Goal: Complete application form

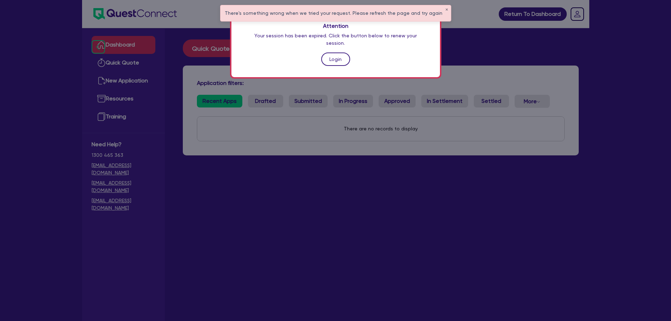
click at [341, 52] on link "Login" at bounding box center [335, 58] width 29 height 13
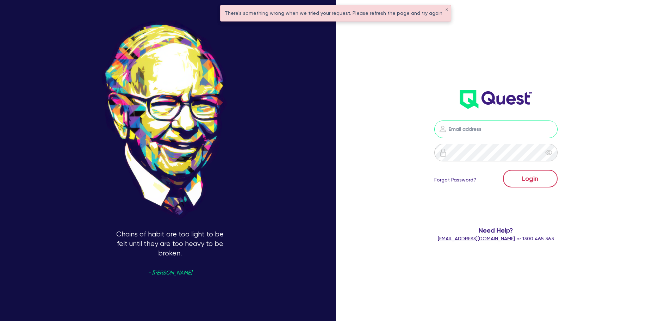
type input "[PERSON_NAME][EMAIL_ADDRESS][PERSON_NAME][DOMAIN_NAME]"
click at [528, 184] on button "Login" at bounding box center [530, 179] width 55 height 18
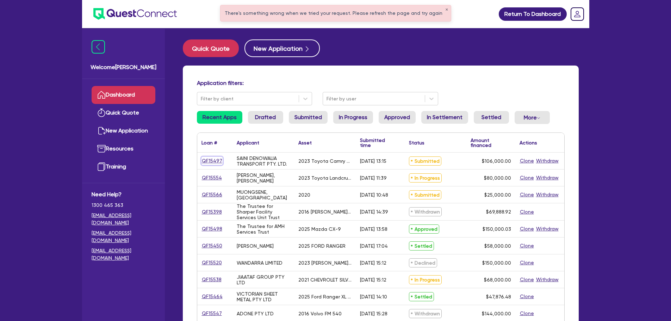
click at [217, 159] on link "QF15497" at bounding box center [211, 161] width 21 height 8
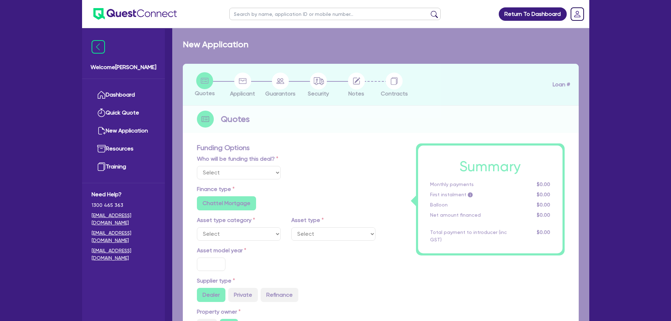
select select "Quest Finance - Own Book"
select select "CARS_AND_LIGHT_TRUCKS"
type input "2023"
radio input "true"
type input "106,000"
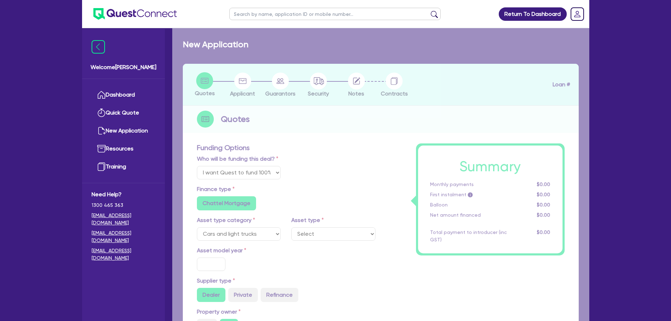
type input "30"
type input "31,800"
type input "2.5"
type input "2,650"
type input "17.95"
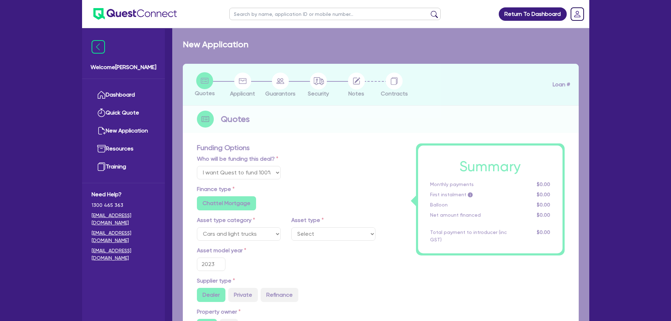
select select "PASSENGER_VEHICLES"
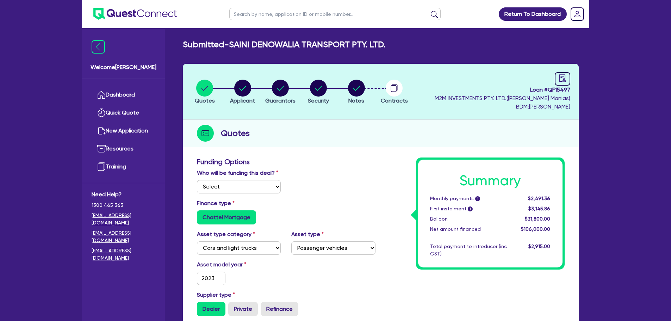
click at [346, 90] on li "Notes" at bounding box center [356, 91] width 38 height 25
click at [369, 92] on li "Notes" at bounding box center [356, 91] width 38 height 25
click at [364, 92] on circle "button" at bounding box center [356, 88] width 17 height 17
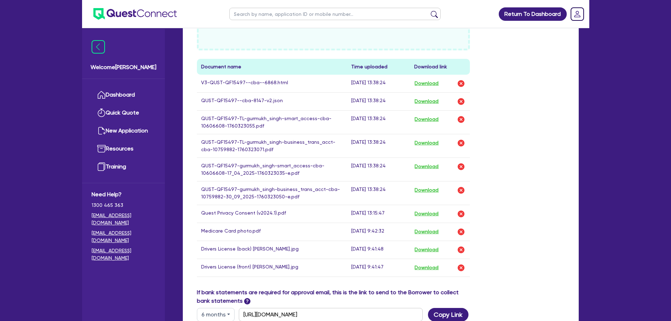
scroll to position [317, 0]
click at [428, 83] on button "Download" at bounding box center [426, 82] width 25 height 9
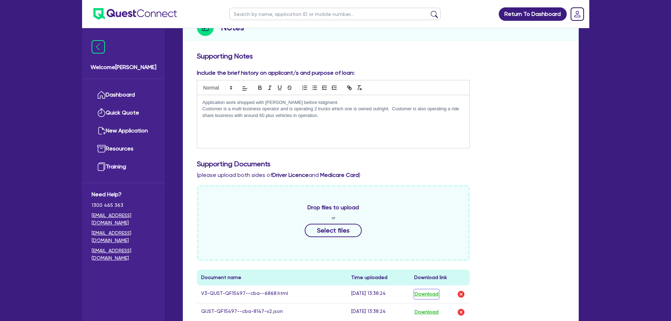
scroll to position [0, 0]
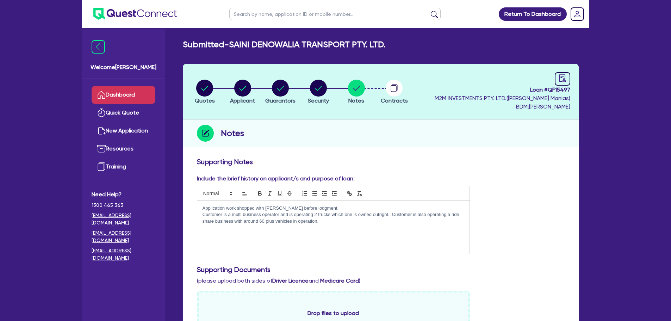
click at [110, 88] on link "Dashboard" at bounding box center [124, 95] width 64 height 18
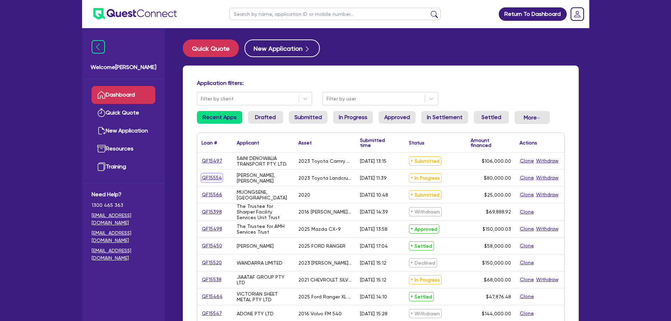
click at [214, 176] on link "QF15554" at bounding box center [211, 178] width 21 height 8
select select "Quest Finance - Own Book"
select select "CARS_AND_LIGHT_TRUCKS"
select select "PASSENGER_VEHICLES"
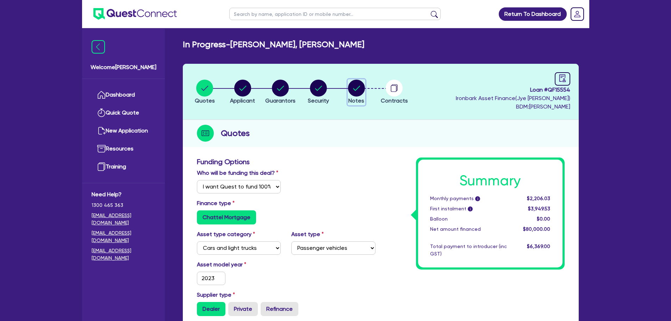
click at [360, 88] on circle "button" at bounding box center [356, 88] width 17 height 17
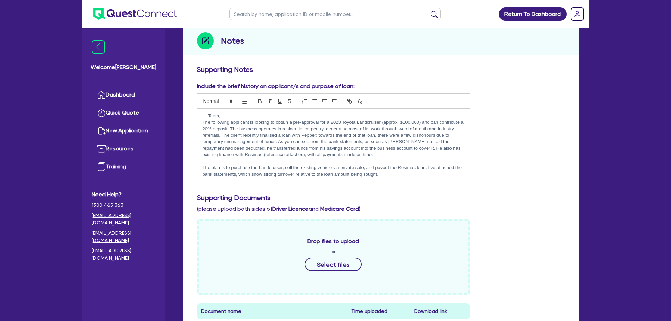
scroll to position [35, 0]
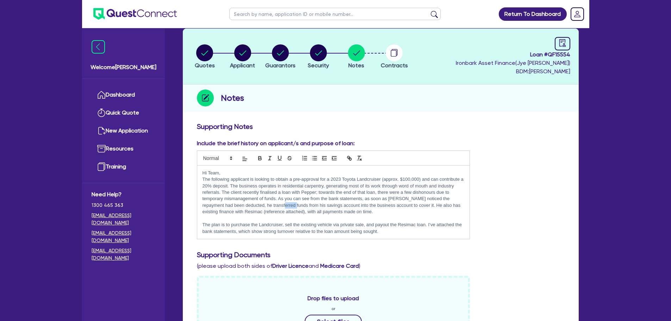
drag, startPoint x: 266, startPoint y: 203, endPoint x: 279, endPoint y: 206, distance: 13.8
click at [279, 206] on p "The following applicant is looking to obtain a pre-approval for a 2023 Toyota L…" at bounding box center [334, 195] width 262 height 39
click at [296, 210] on p "The following applicant is looking to obtain a pre-approval for a 2023 Toyota L…" at bounding box center [334, 195] width 262 height 39
drag, startPoint x: 343, startPoint y: 209, endPoint x: 393, endPoint y: 207, distance: 49.7
click at [393, 207] on p "The following applicant is looking to obtain a pre-approval for a 2023 Toyota L…" at bounding box center [334, 195] width 262 height 39
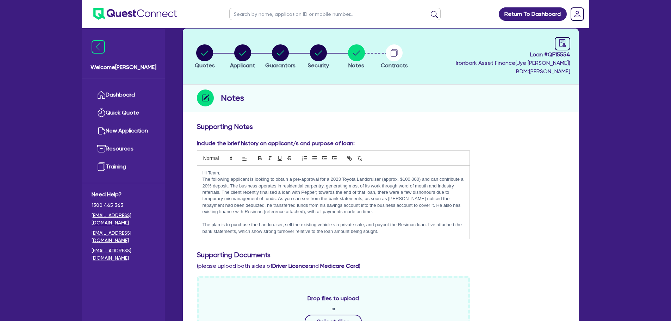
drag, startPoint x: 413, startPoint y: 208, endPoint x: 378, endPoint y: 209, distance: 35.2
click at [414, 208] on p "The following applicant is looking to obtain a pre-approval for a 2023 Toyota L…" at bounding box center [334, 195] width 262 height 39
drag, startPoint x: 255, startPoint y: 215, endPoint x: 277, endPoint y: 215, distance: 21.5
click at [277, 215] on div "Hi Team, The following applicant is looking to obtain a pre-approval for a 2023…" at bounding box center [333, 203] width 273 height 74
click at [348, 51] on icon "button" at bounding box center [356, 52] width 17 height 17
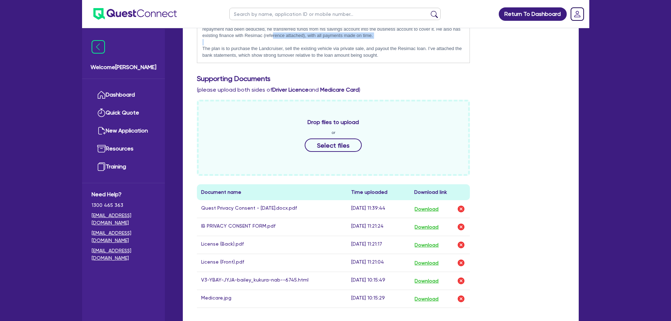
scroll to position [282, 0]
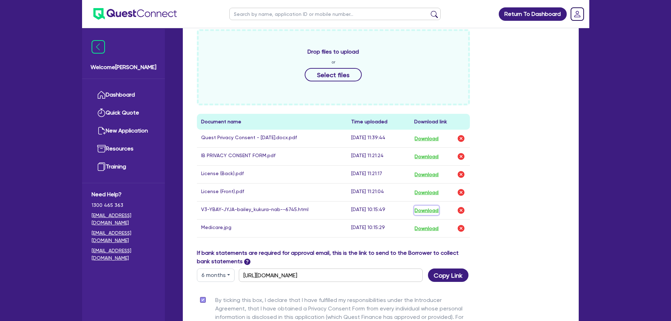
click at [436, 212] on button "Download" at bounding box center [426, 210] width 25 height 9
click at [130, 89] on link "Dashboard" at bounding box center [124, 95] width 64 height 18
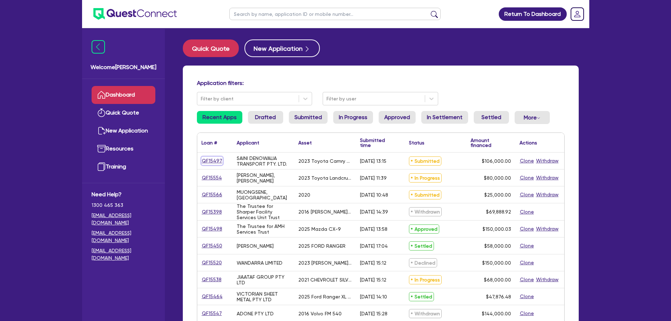
click at [210, 161] on link "QF15497" at bounding box center [211, 161] width 21 height 8
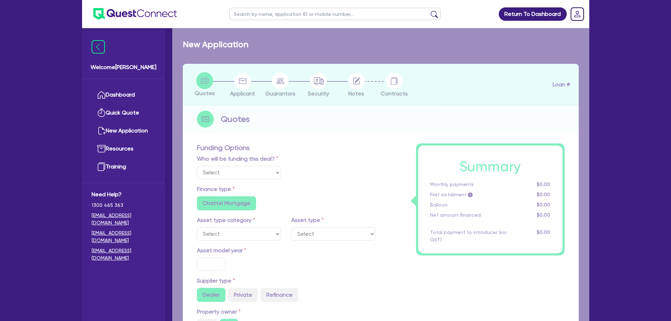
select select "Quest Finance - Own Book"
select select "CARS_AND_LIGHT_TRUCKS"
type input "2023"
radio input "true"
type input "106,000"
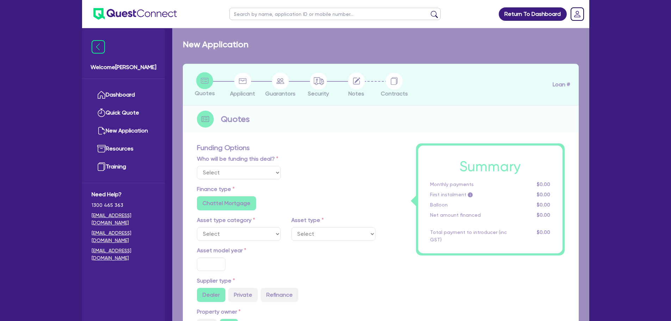
type input "30"
type input "31,800"
type input "2.5"
type input "2,650"
type input "17.95"
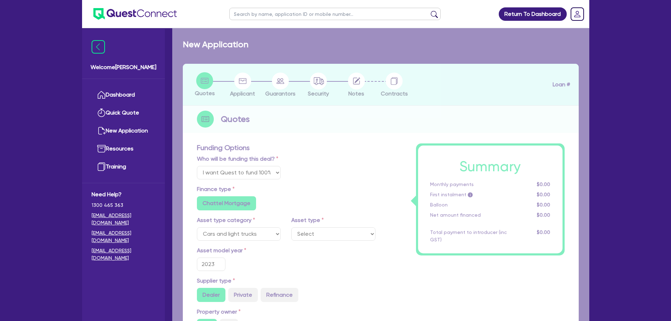
select select "PASSENGER_VEHICLES"
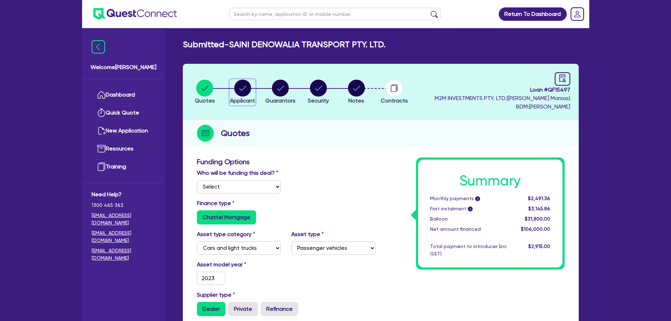
click at [241, 91] on circle "button" at bounding box center [242, 88] width 17 height 17
select select "COMPANY"
select select "TRANSPORT_WAREHOUSING"
select select "PASSENGERS_FREIGHT_TRANSPORT"
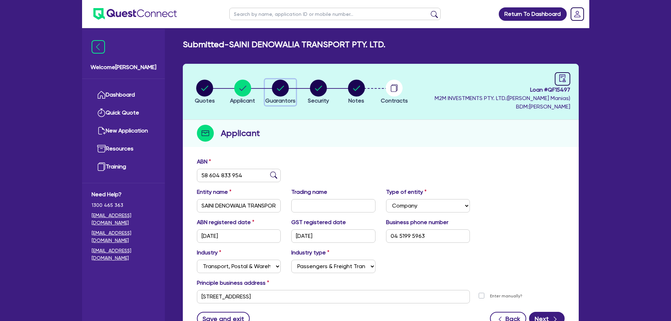
click at [285, 90] on circle "button" at bounding box center [280, 88] width 17 height 17
select select "MR"
select select "VIC"
select select "SINGLE"
select select "CASH"
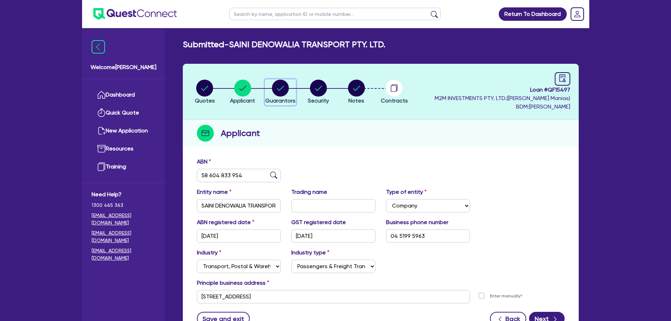
select select "PROPERTY"
select select "VEHICLE"
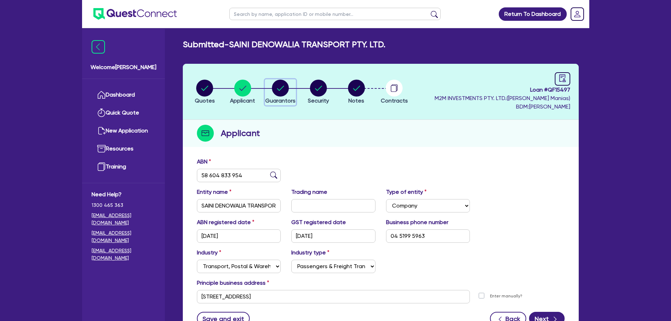
select select "TRUCK"
select select "MORTGAGE"
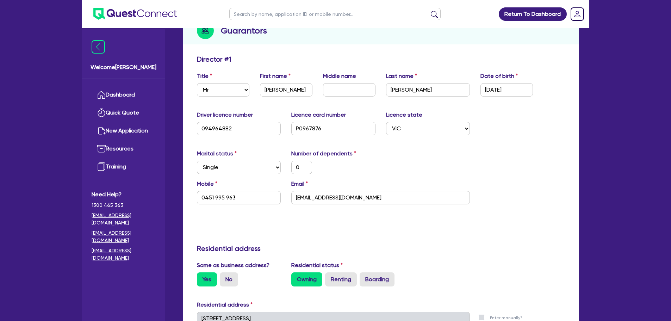
scroll to position [35, 0]
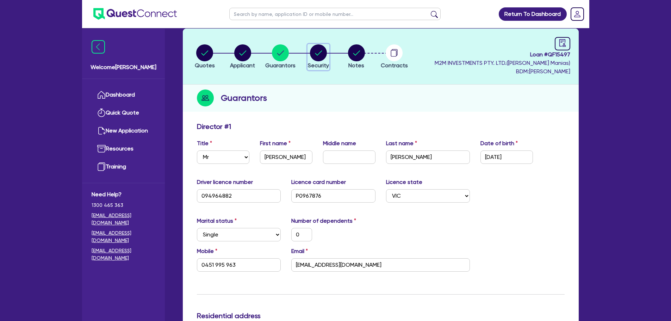
click at [321, 55] on circle "button" at bounding box center [318, 52] width 17 height 17
select select "CARS_AND_LIGHT_TRUCKS"
select select "PASSENGER_VEHICLES"
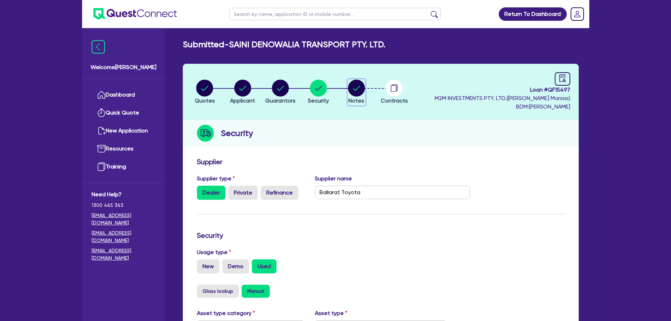
click at [357, 91] on circle "button" at bounding box center [356, 88] width 17 height 17
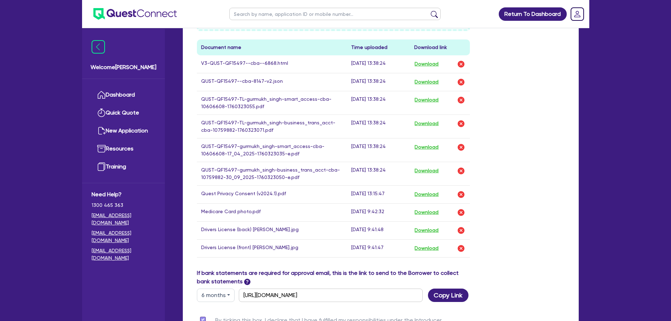
scroll to position [352, 0]
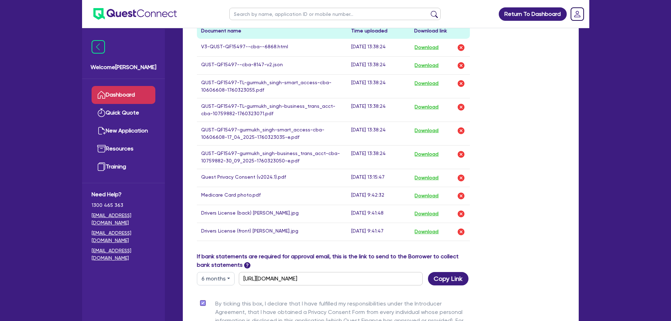
click at [123, 91] on link "Dashboard" at bounding box center [124, 95] width 64 height 18
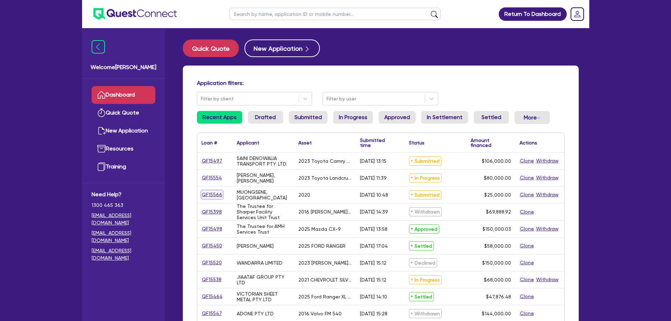
click at [205, 194] on link "QF15566" at bounding box center [211, 195] width 21 height 8
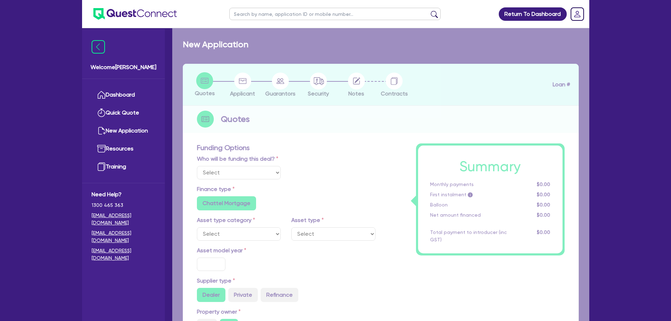
select select "Quest Finance - Own Book"
select select "CARS_AND_LIGHT_TRUCKS"
type input "2020"
radio input "false"
radio input "true"
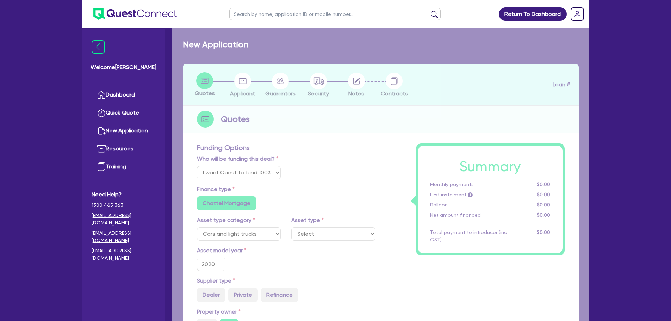
type input "25,000"
type input "10"
type input "2,500"
type input "17.99"
select select "VANS_AND_UTES"
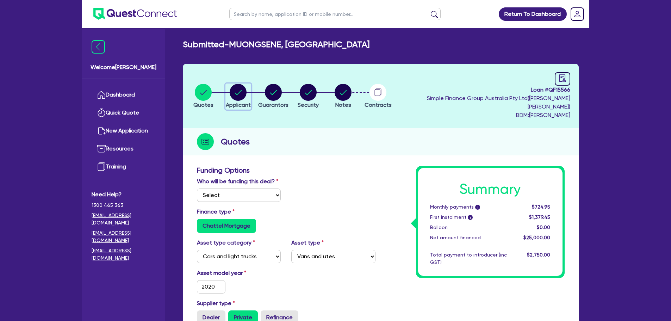
click at [241, 92] on circle "button" at bounding box center [238, 92] width 17 height 17
select select "SOLE_TRADER"
select select "ARTS_RECREATION"
select select "SPORTS_CLUB"
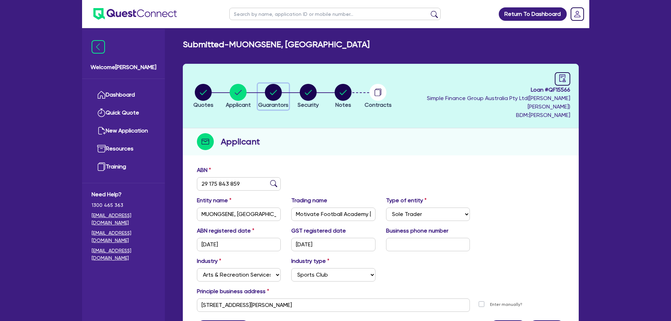
click at [282, 84] on circle "button" at bounding box center [273, 92] width 17 height 17
select select "MR"
select select "ACT"
select select "MARRIED"
select select "CASH"
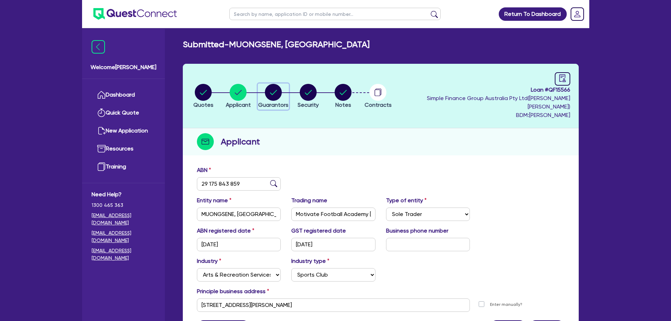
select select "VEHICLE"
select select "HOUSEHOLD_PERSONAL"
select select "OTHER"
select select "VEHICLE_LOAN"
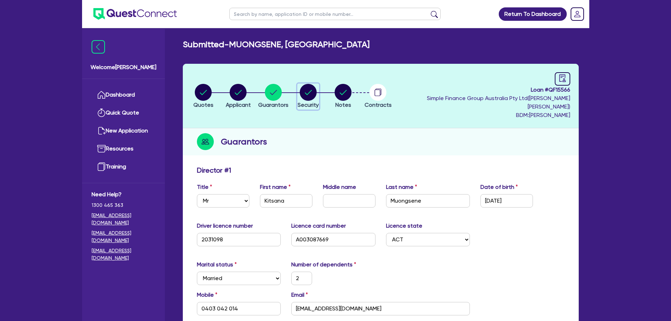
click at [317, 87] on circle "button" at bounding box center [308, 92] width 17 height 17
select select "CARS_AND_LIGHT_TRUCKS"
select select "VANS_AND_UTES"
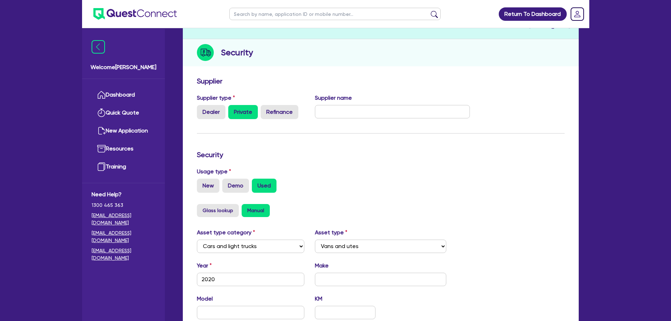
scroll to position [18, 0]
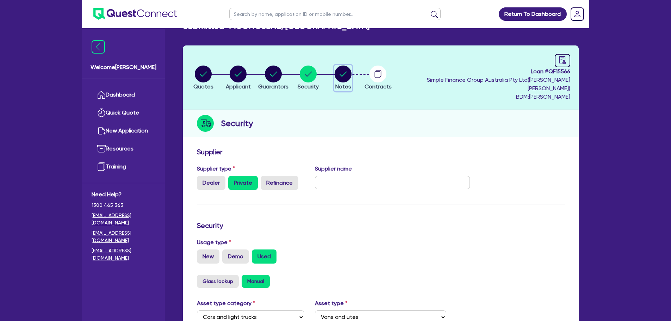
click at [352, 69] on circle "button" at bounding box center [343, 74] width 17 height 17
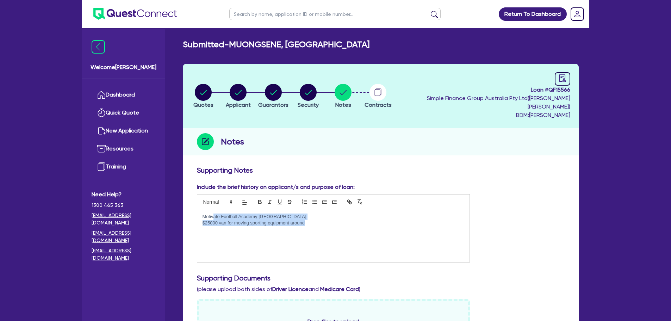
drag, startPoint x: 310, startPoint y: 211, endPoint x: 212, endPoint y: 207, distance: 97.6
click at [212, 209] on div "Motivate Football Academy [GEOGRAPHIC_DATA] $25000 van for moving sporting equi…" at bounding box center [333, 235] width 273 height 53
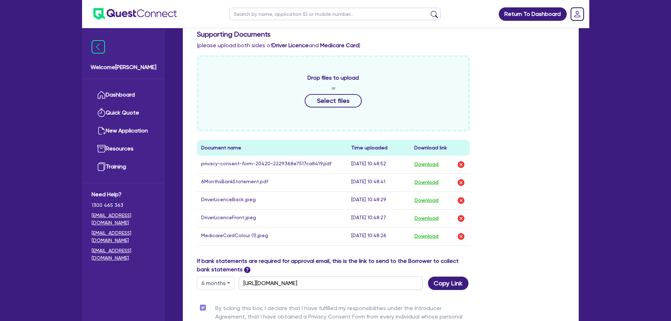
scroll to position [247, 0]
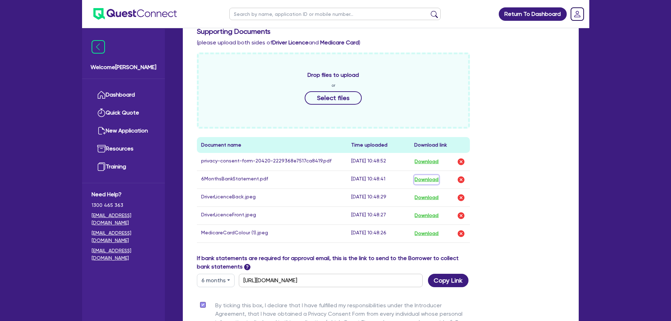
click at [422, 175] on button "Download" at bounding box center [426, 179] width 25 height 9
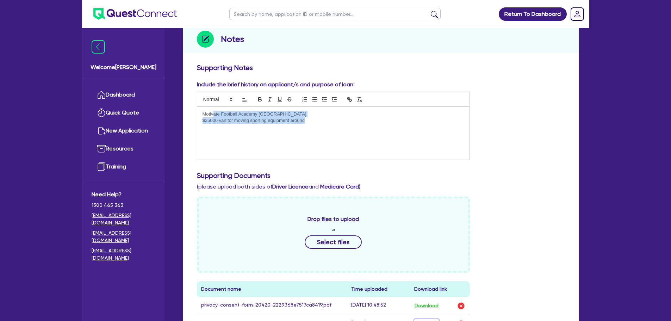
scroll to position [0, 0]
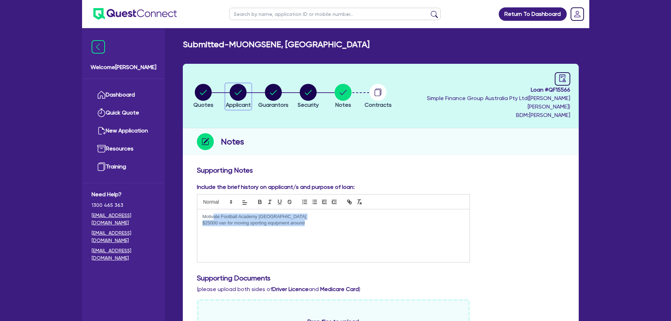
click at [247, 88] on circle "button" at bounding box center [238, 92] width 17 height 17
select select "SOLE_TRADER"
select select "ARTS_RECREATION"
select select "SPORTS_CLUB"
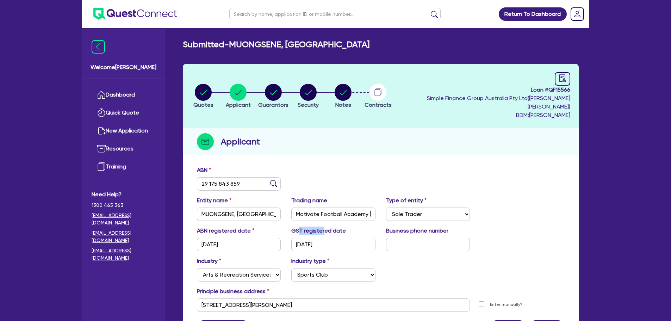
drag, startPoint x: 298, startPoint y: 223, endPoint x: 331, endPoint y: 225, distance: 33.5
click at [325, 226] on label "GST registered date" at bounding box center [318, 230] width 55 height 8
click at [337, 226] on label "GST registered date" at bounding box center [318, 230] width 55 height 8
click at [352, 84] on circle "button" at bounding box center [343, 92] width 17 height 17
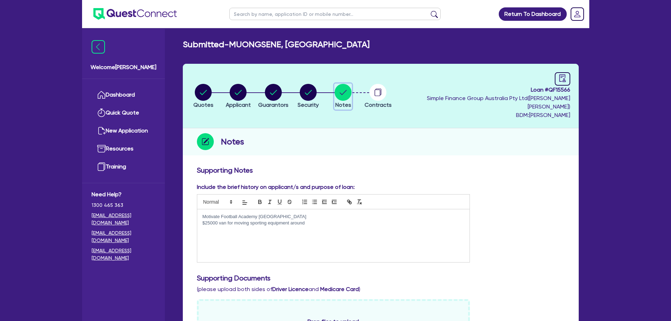
scroll to position [211, 0]
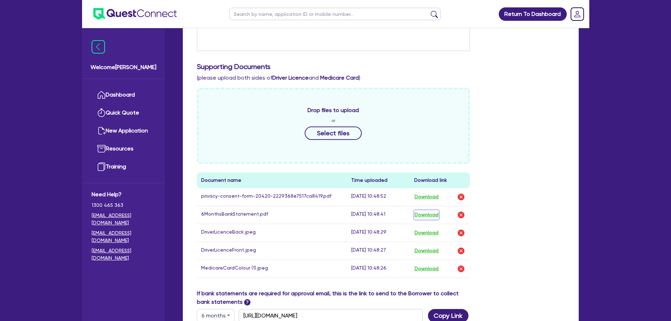
click at [430, 210] on button "Download" at bounding box center [426, 214] width 25 height 9
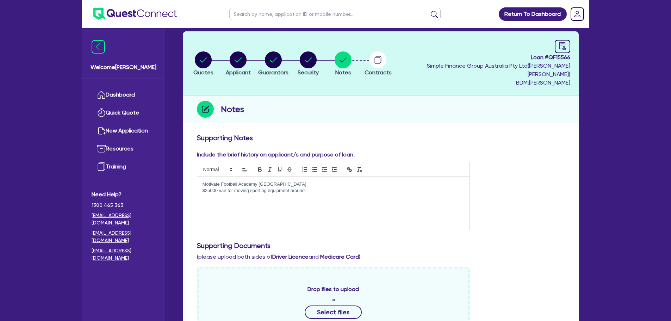
scroll to position [0, 0]
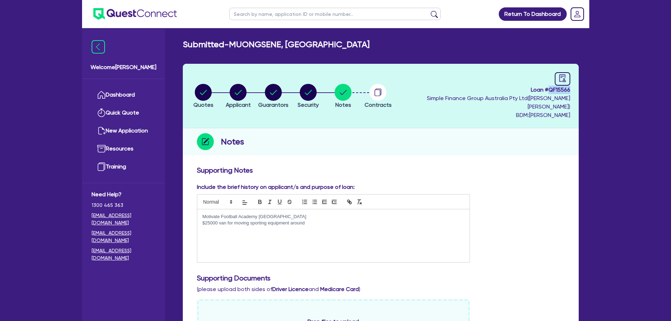
drag, startPoint x: 549, startPoint y: 90, endPoint x: 576, endPoint y: 93, distance: 26.2
click at [576, 93] on header "Quotes Applicant [GEOGRAPHIC_DATA] Security Notes Contracts Loan # QF15566 Simp…" at bounding box center [381, 96] width 396 height 64
copy span "QF15566"
drag, startPoint x: 232, startPoint y: 44, endPoint x: 329, endPoint y: 49, distance: 96.6
click at [329, 49] on div "Submitted - MUONGSENE, [GEOGRAPHIC_DATA]" at bounding box center [381, 44] width 406 height 10
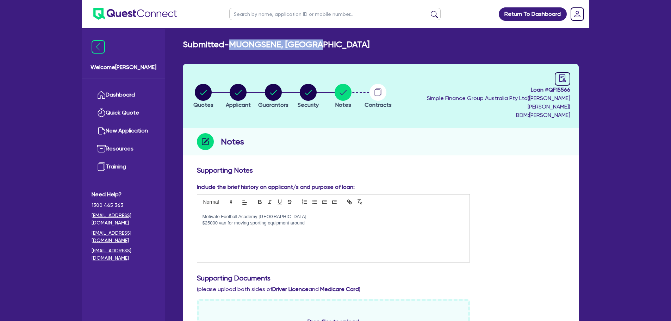
copy h2 "MUONGSENE, [GEOGRAPHIC_DATA]"
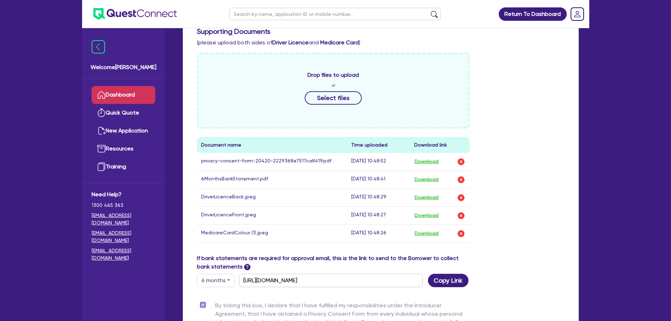
click at [135, 88] on link "Dashboard" at bounding box center [124, 95] width 64 height 18
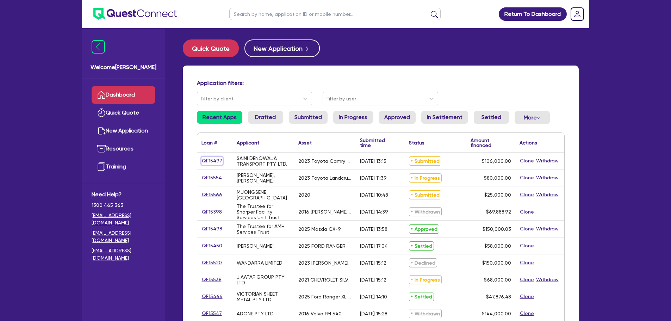
click at [212, 159] on link "QF15497" at bounding box center [211, 161] width 21 height 8
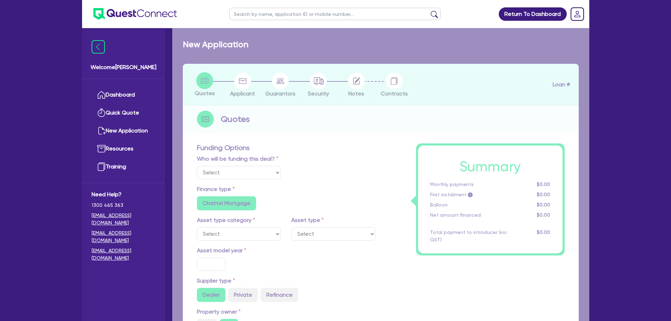
select select "Quest Finance - Own Book"
select select "CARS_AND_LIGHT_TRUCKS"
type input "2023"
radio input "true"
type input "106,000"
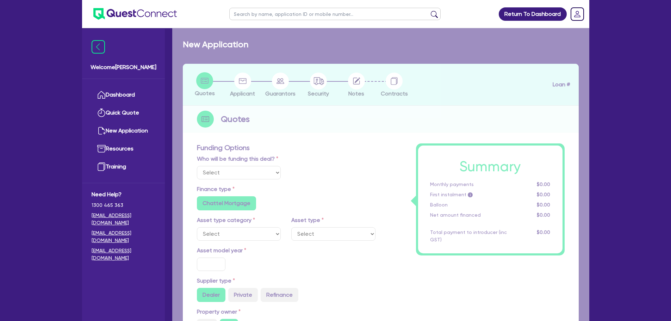
type input "30"
type input "31,800"
type input "2.5"
type input "2,650"
type input "17.95"
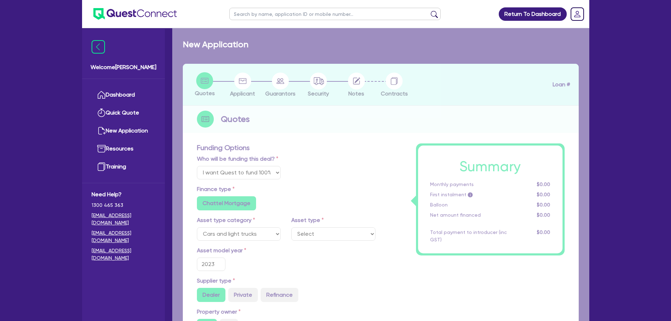
select select "PASSENGER_VEHICLES"
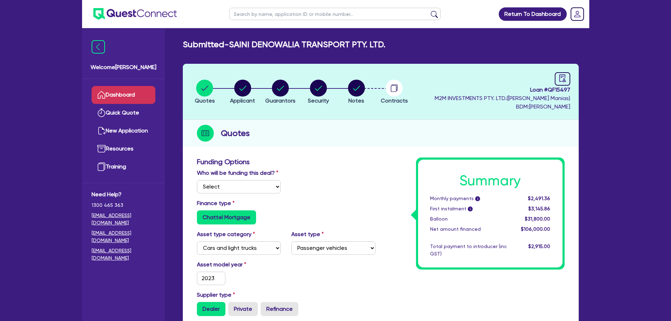
click at [146, 95] on link "Dashboard" at bounding box center [124, 95] width 64 height 18
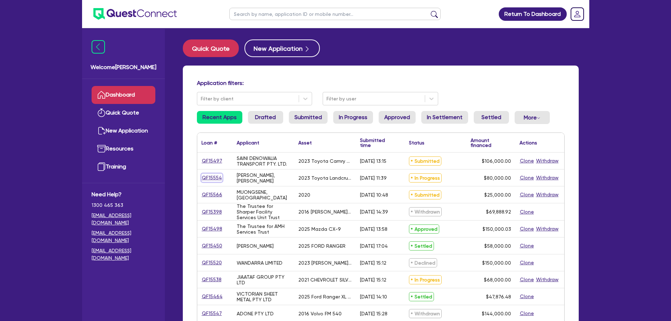
click at [213, 176] on link "QF15554" at bounding box center [211, 178] width 21 height 8
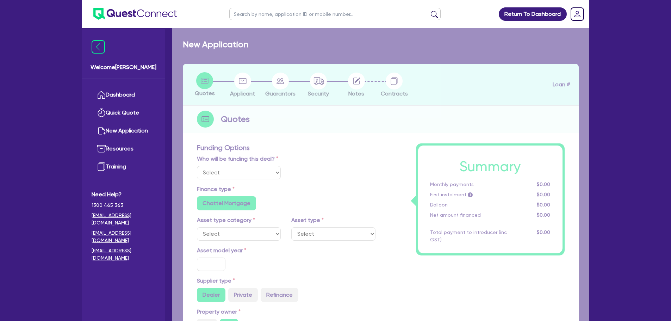
select select "Quest Finance - Own Book"
select select "CARS_AND_LIGHT_TRUCKS"
type input "2023"
type input "100,000"
type input "20,000"
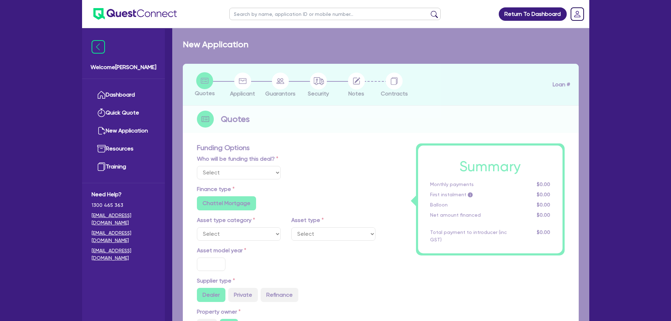
type input "6"
type input "4,800"
type input "17.95"
type input "990"
select select "PASSENGER_VEHICLES"
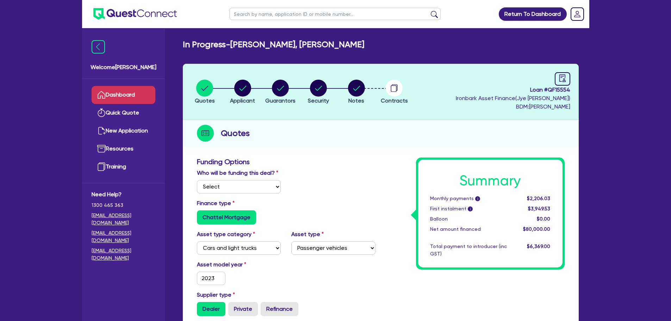
click at [123, 94] on link "Dashboard" at bounding box center [124, 95] width 64 height 18
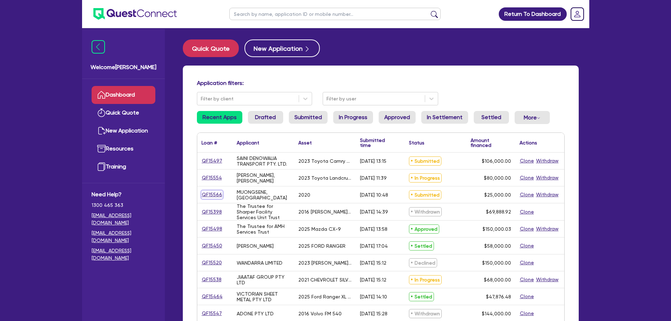
click at [218, 192] on link "QF15566" at bounding box center [211, 195] width 21 height 8
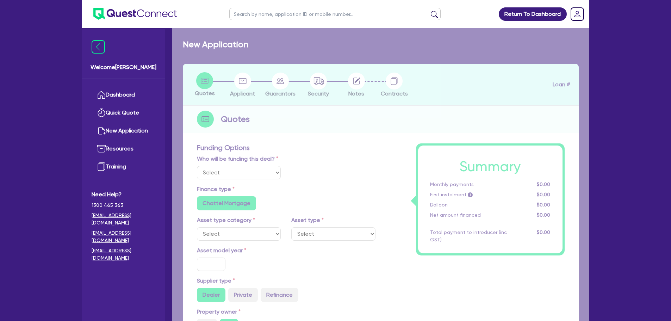
select select "Quest Finance - Own Book"
select select "CARS_AND_LIGHT_TRUCKS"
type input "2020"
radio input "false"
radio input "true"
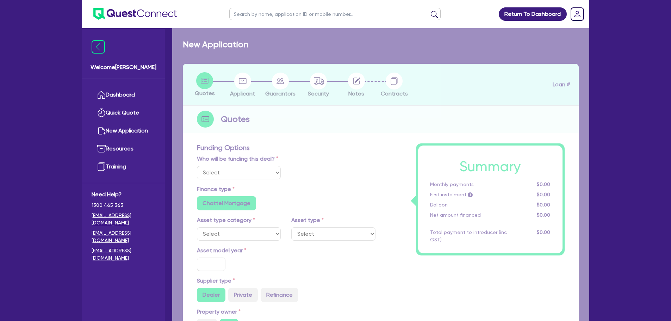
type input "25,000"
type input "10"
type input "2,500"
type input "17.99"
select select "VANS_AND_UTES"
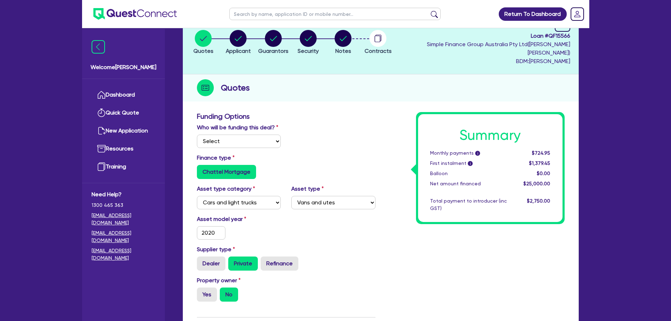
scroll to position [52, 0]
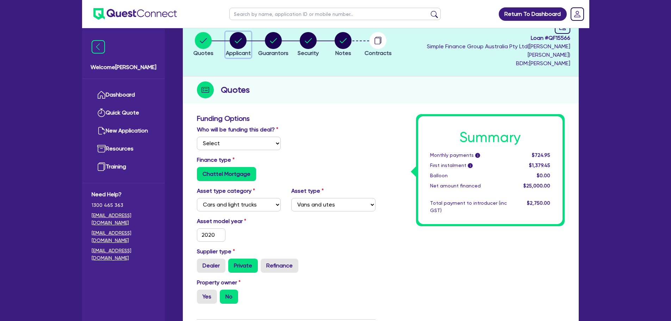
click at [247, 43] on circle "button" at bounding box center [238, 40] width 17 height 17
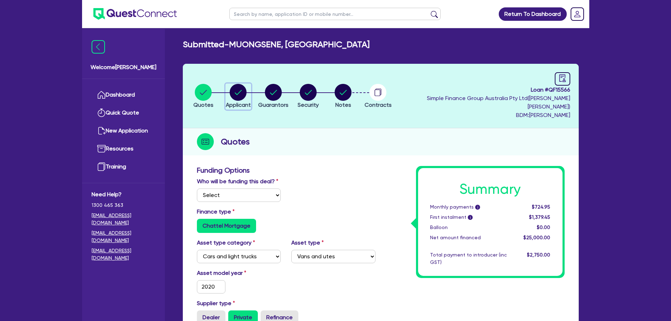
select select "SOLE_TRADER"
select select "ARTS_RECREATION"
select select "SPORTS_CLUB"
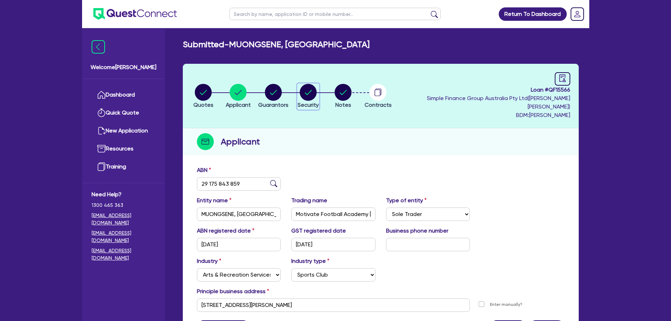
drag, startPoint x: 315, startPoint y: 91, endPoint x: 297, endPoint y: 93, distance: 18.4
click at [315, 92] on circle "button" at bounding box center [308, 92] width 17 height 17
select select "CARS_AND_LIGHT_TRUCKS"
select select "VANS_AND_UTES"
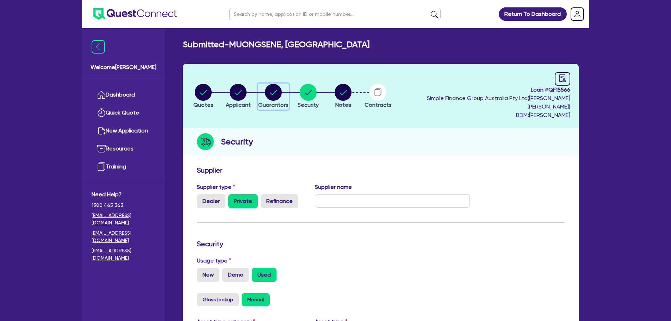
click at [282, 94] on circle "button" at bounding box center [273, 92] width 17 height 17
select select "MR"
select select "ACT"
select select "MARRIED"
select select "CASH"
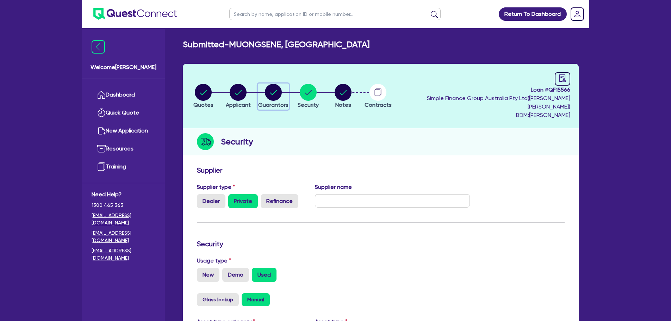
select select "VEHICLE"
select select "HOUSEHOLD_PERSONAL"
select select "OTHER"
select select "VEHICLE_LOAN"
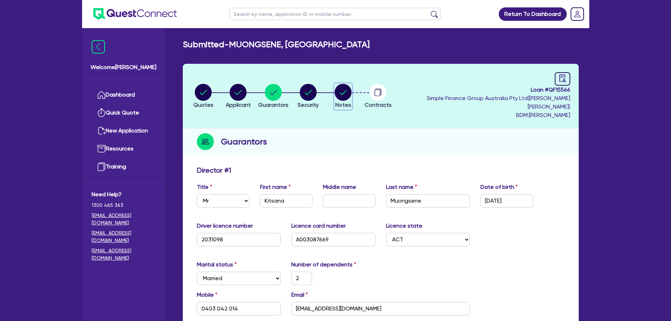
click at [352, 84] on icon "button" at bounding box center [343, 92] width 17 height 17
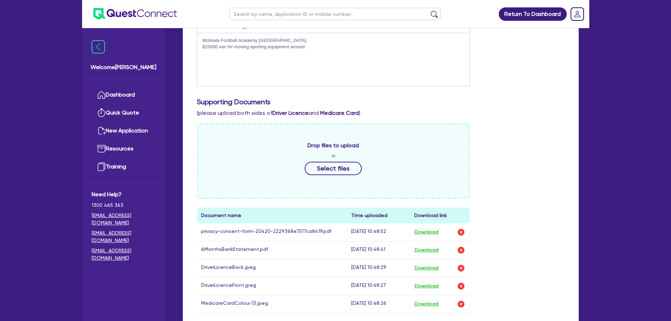
scroll to position [317, 0]
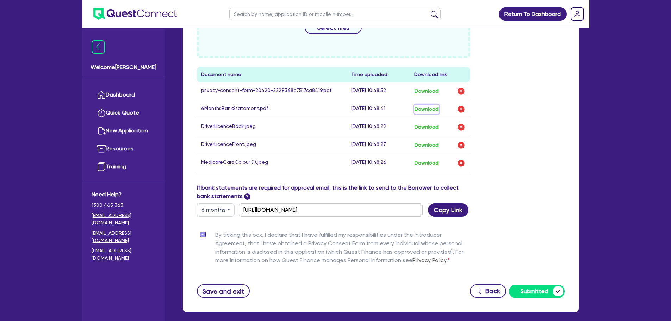
click at [432, 105] on button "Download" at bounding box center [426, 109] width 25 height 9
click at [141, 89] on link "Dashboard" at bounding box center [124, 95] width 64 height 18
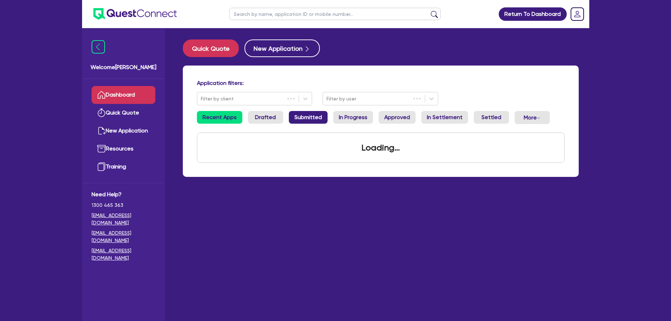
click at [310, 122] on link "Submitted" at bounding box center [308, 117] width 39 height 13
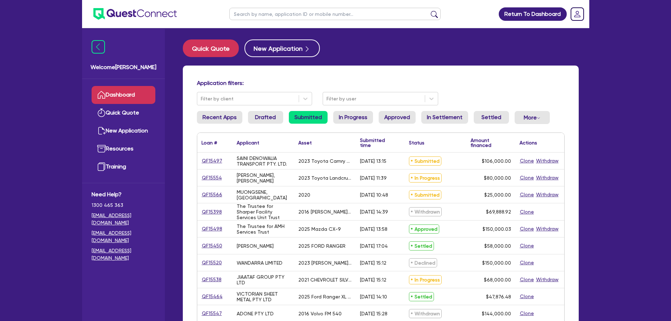
click at [316, 124] on li "Submitted" at bounding box center [308, 120] width 39 height 19
click at [347, 124] on li "In Progress" at bounding box center [353, 120] width 40 height 19
click at [355, 114] on link "In Progress" at bounding box center [353, 117] width 40 height 13
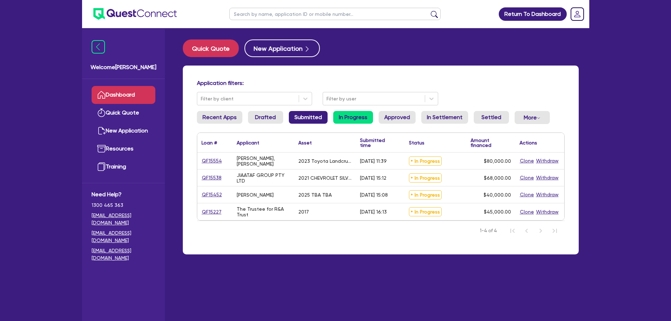
click at [290, 116] on link "Submitted" at bounding box center [308, 117] width 39 height 13
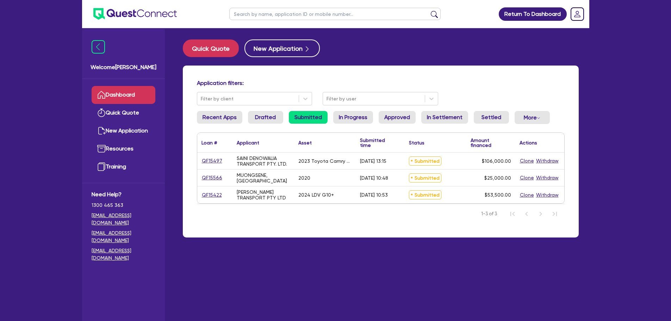
click at [148, 92] on link "Dashboard" at bounding box center [124, 95] width 64 height 18
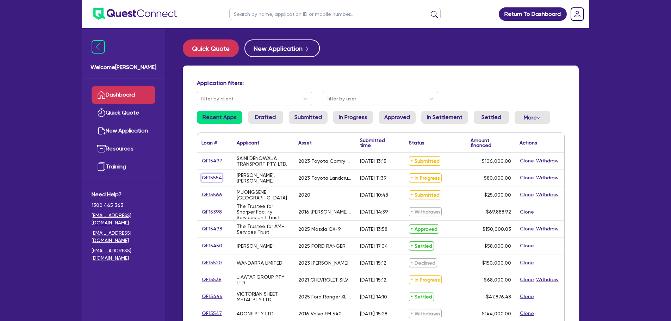
click at [216, 175] on link "QF15554" at bounding box center [211, 178] width 21 height 8
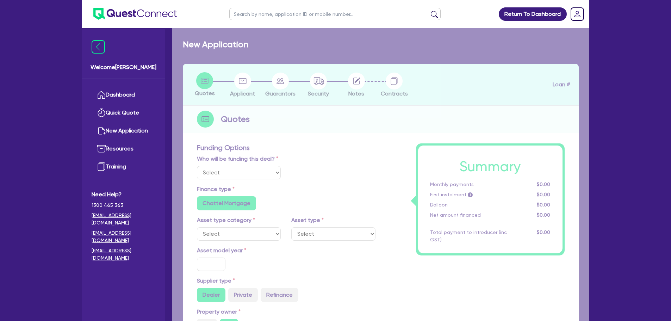
select select "Quest Finance - Own Book"
select select "CARS_AND_LIGHT_TRUCKS"
type input "2023"
type input "100,000"
type input "20,000"
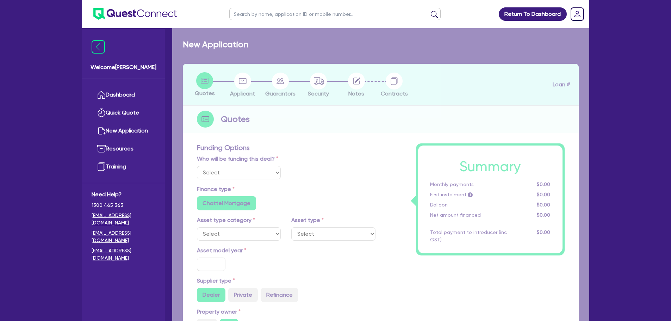
type input "6"
type input "4,800"
type input "17.95"
type input "990"
select select "PASSENGER_VEHICLES"
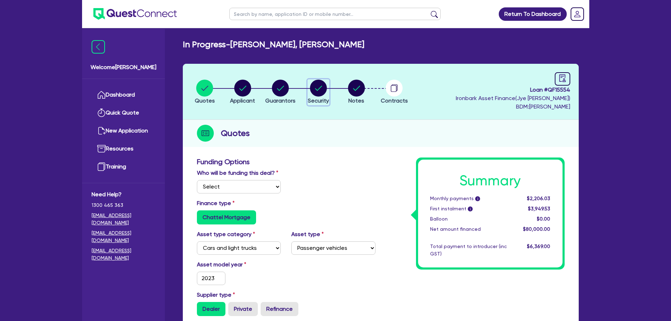
click at [315, 86] on circle "button" at bounding box center [318, 88] width 17 height 17
select select "CARS_AND_LIGHT_TRUCKS"
select select "PASSENGER_VEHICLES"
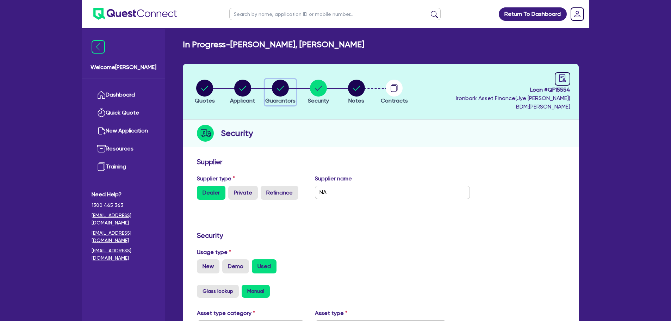
click at [279, 87] on circle "button" at bounding box center [280, 88] width 17 height 17
select select "MR"
select select "[GEOGRAPHIC_DATA]"
select select "SINGLE"
select select "CASH"
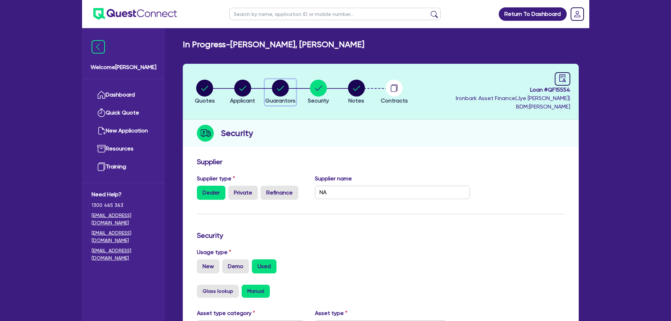
select select "VEHICLE"
select select "HOUSEHOLD_PERSONAL"
select select "OTHER"
select select "VEHICLE_LOAN"
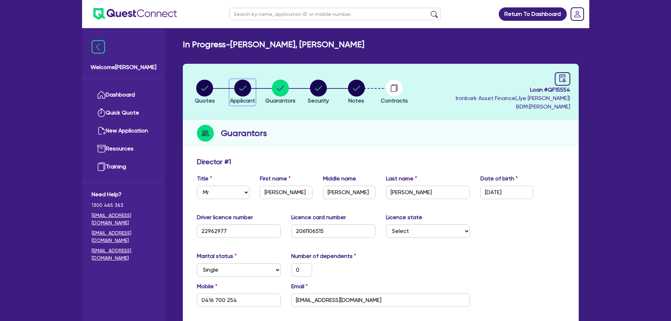
click at [239, 90] on circle "button" at bounding box center [242, 88] width 17 height 17
select select "SOLE_TRADER"
select select "BUILDING_CONSTRUCTION"
select select "TRADES_SERVICES_CONSUMERS"
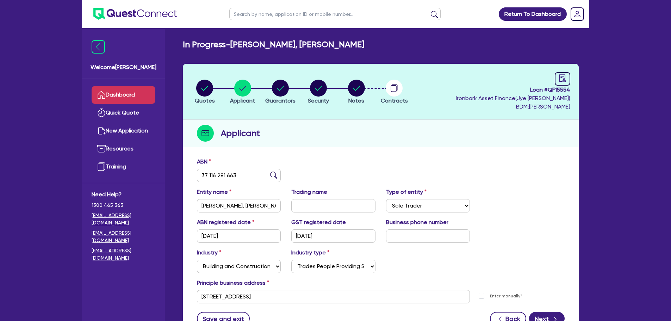
click at [137, 95] on link "Dashboard" at bounding box center [124, 95] width 64 height 18
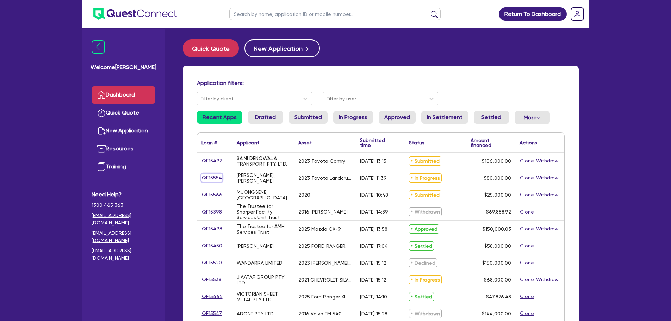
click at [214, 175] on link "QF15554" at bounding box center [211, 178] width 21 height 8
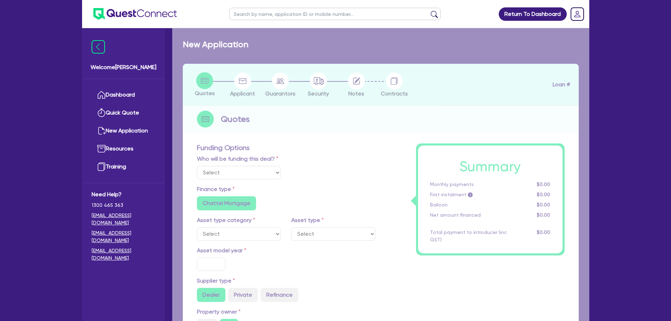
select select "Quest Finance - Own Book"
select select "CARS_AND_LIGHT_TRUCKS"
type input "2023"
type input "100,000"
type input "20,000"
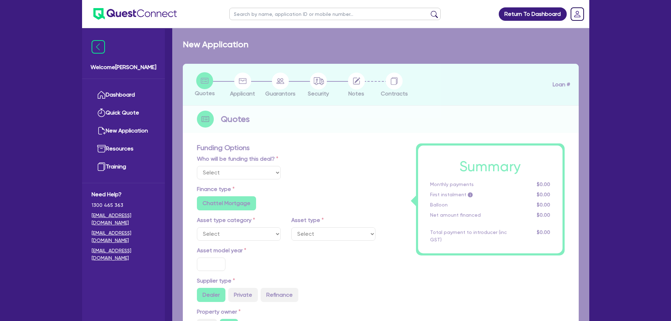
type input "6"
type input "4,800"
type input "17.95"
type input "990"
select select "PASSENGER_VEHICLES"
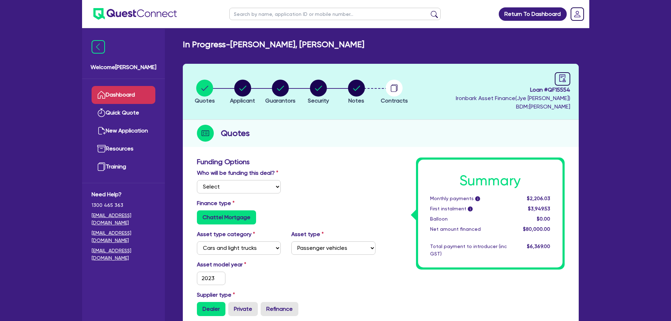
click at [138, 97] on link "Dashboard" at bounding box center [124, 95] width 64 height 18
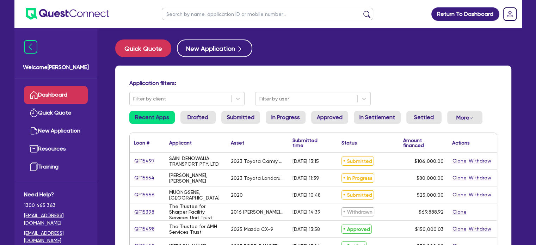
scroll to position [21, 0]
